Goal: Information Seeking & Learning: Learn about a topic

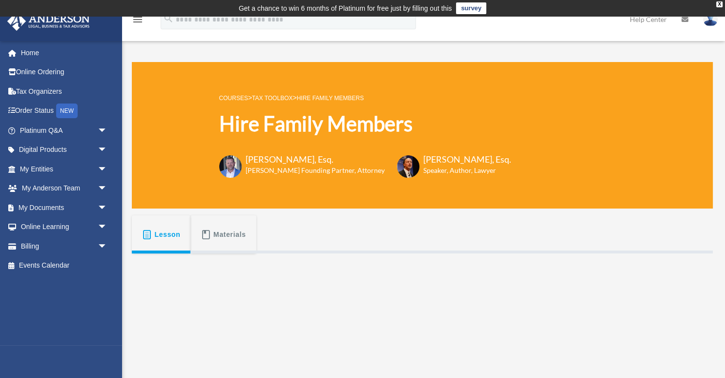
click at [278, 95] on link "Tax Toolbox" at bounding box center [272, 98] width 41 height 7
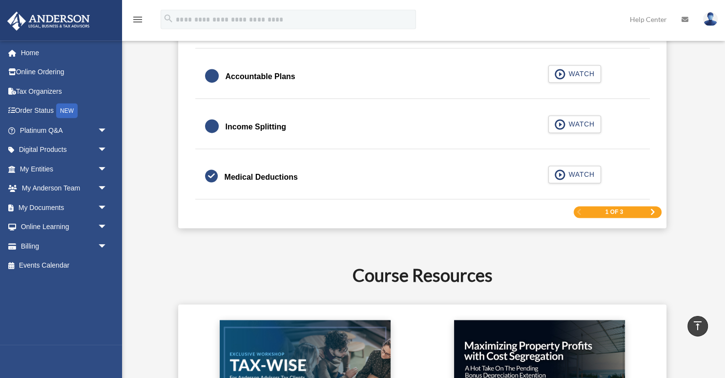
scroll to position [1547, 0]
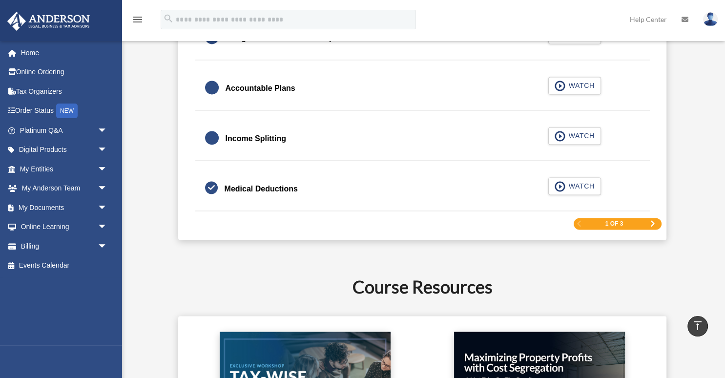
click at [652, 222] on span "Next Page" at bounding box center [653, 224] width 6 height 6
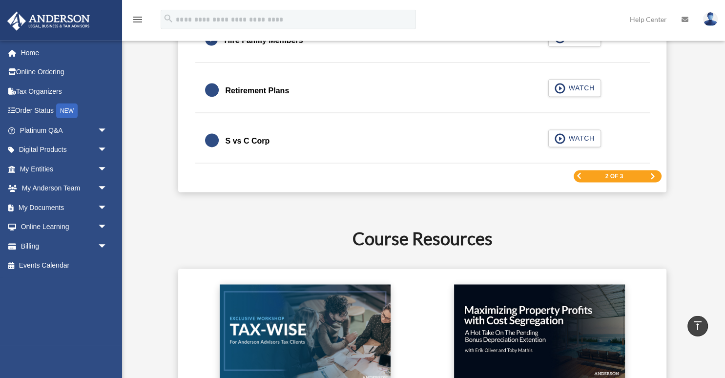
scroll to position [1555, 0]
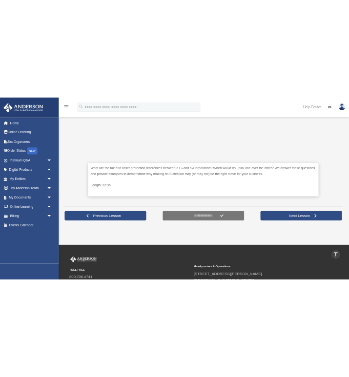
scroll to position [310, 0]
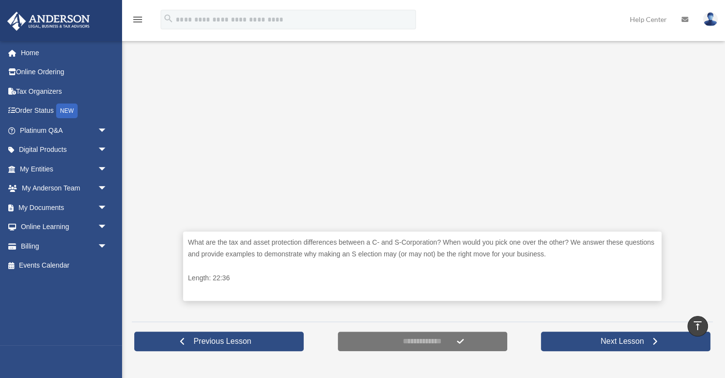
click at [432, 358] on div "**********" at bounding box center [422, 340] width 581 height 39
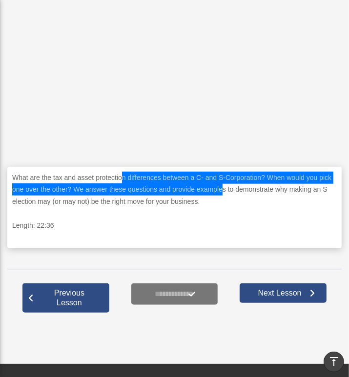
drag, startPoint x: 221, startPoint y: 187, endPoint x: 122, endPoint y: 181, distance: 99.3
click at [122, 181] on p "What are the tax and asset protection differences between a C- and S-Corporatio…" at bounding box center [174, 190] width 325 height 36
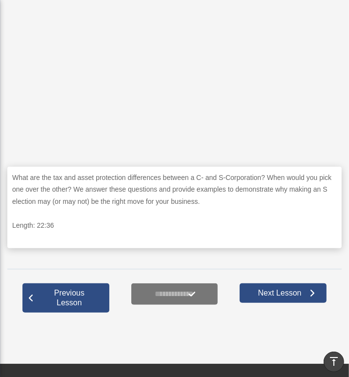
click at [270, 189] on p "What are the tax and asset protection differences between a C- and S-Corporatio…" at bounding box center [174, 190] width 325 height 36
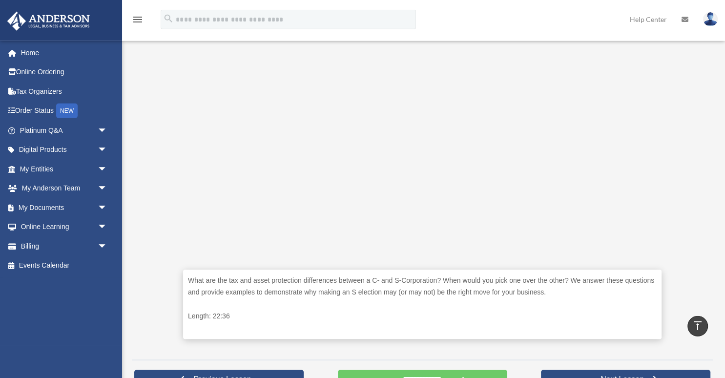
scroll to position [465, 0]
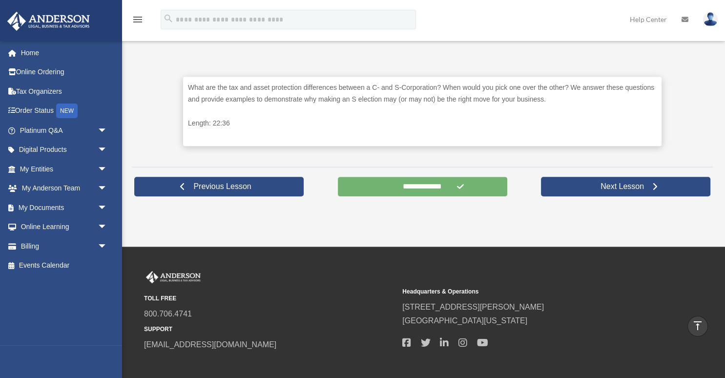
click at [448, 187] on input "**********" at bounding box center [422, 187] width 169 height 20
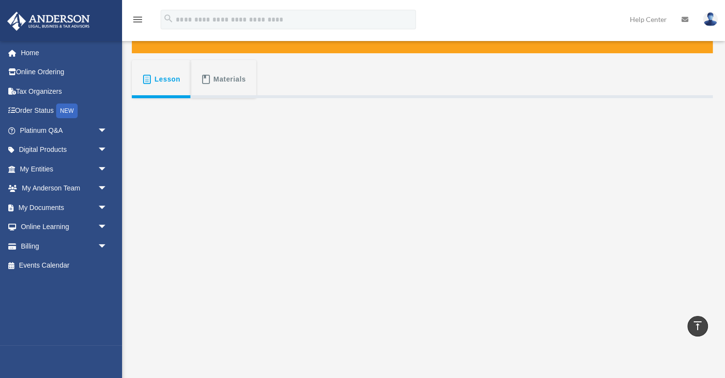
scroll to position [104, 0]
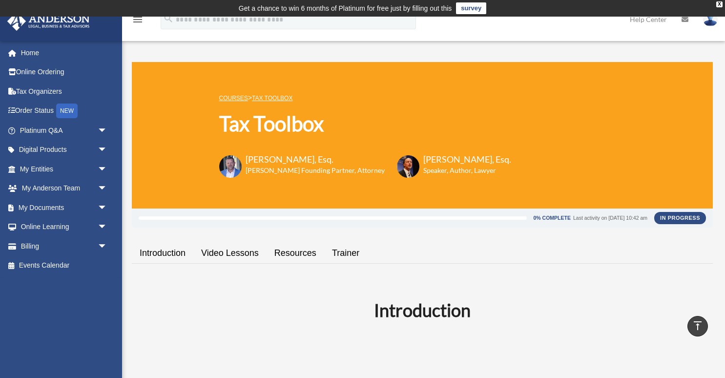
scroll to position [1555, 0]
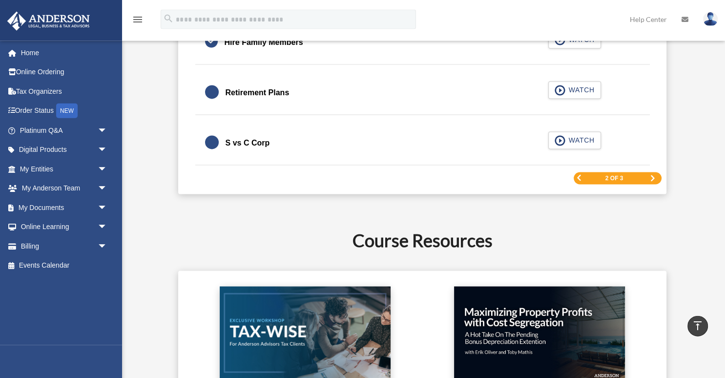
click at [653, 176] on span "Next Page" at bounding box center [653, 179] width 6 height 6
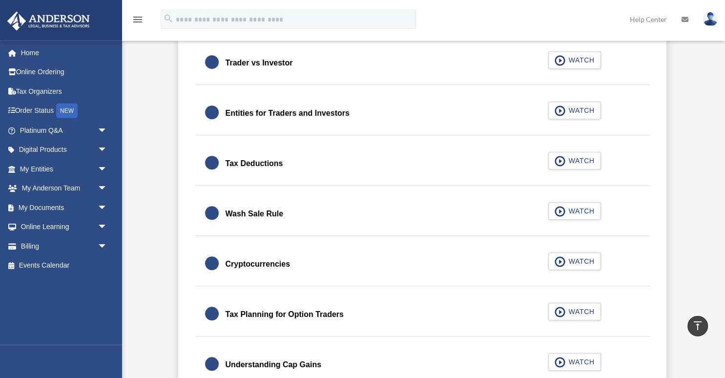
scroll to position [781, 0]
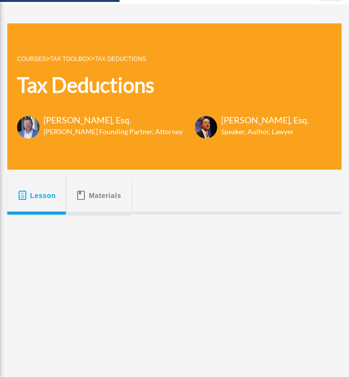
scroll to position [210, 0]
